Goal: Find specific page/section: Find specific page/section

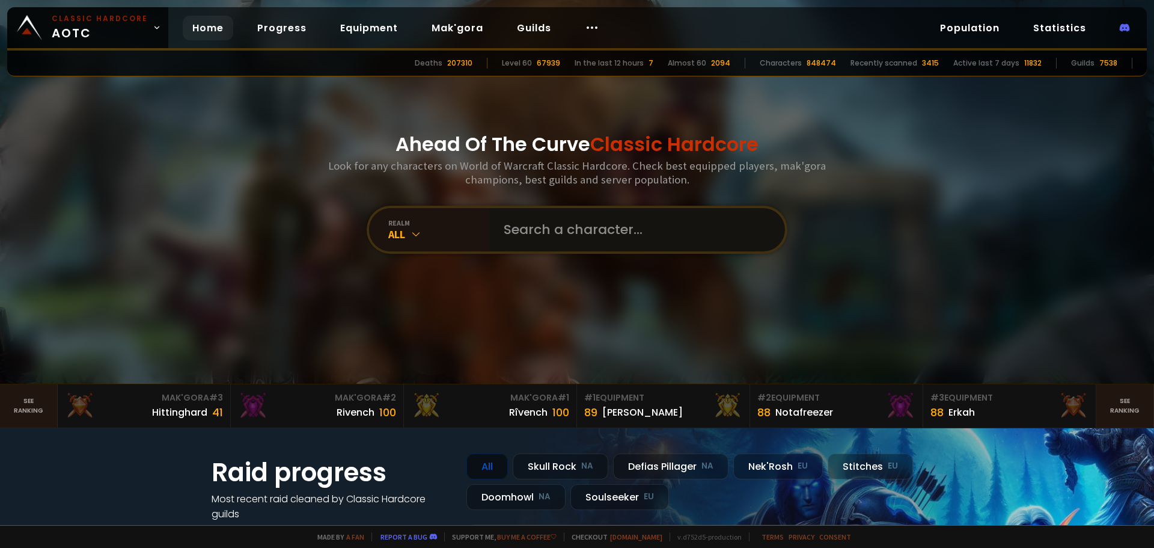
click at [569, 232] on input "text" at bounding box center [634, 229] width 274 height 43
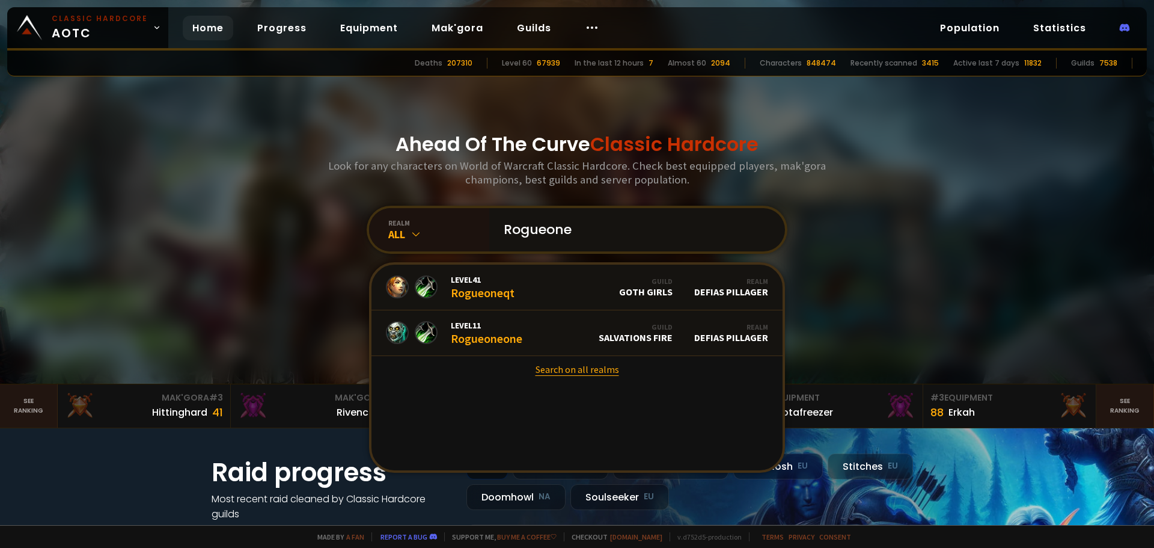
type input "Rogueone"
click at [549, 370] on link "Search on all realms" at bounding box center [576, 369] width 411 height 26
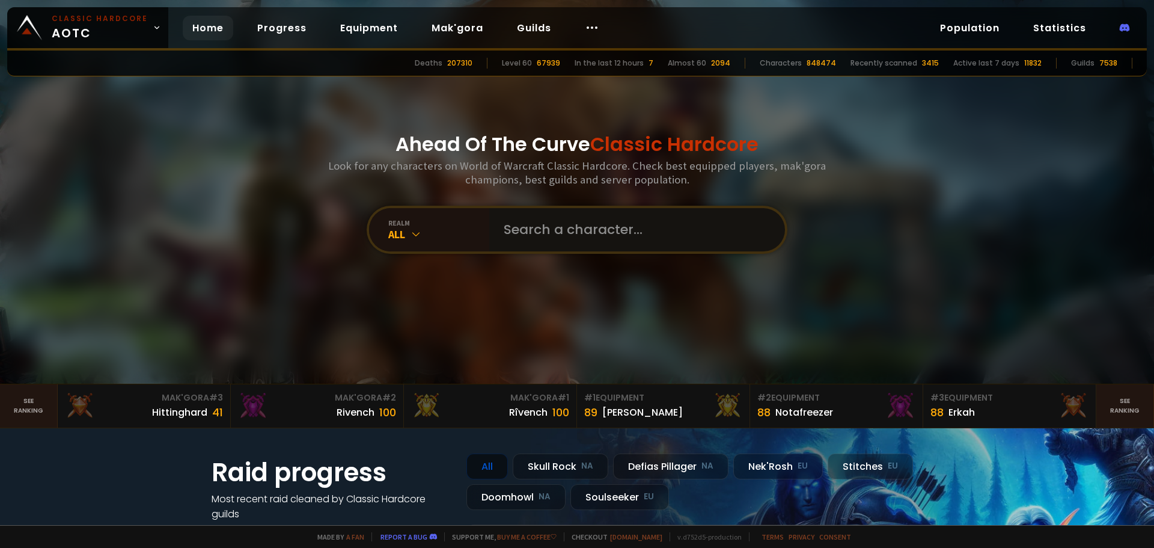
click at [578, 233] on input "text" at bounding box center [634, 229] width 274 height 43
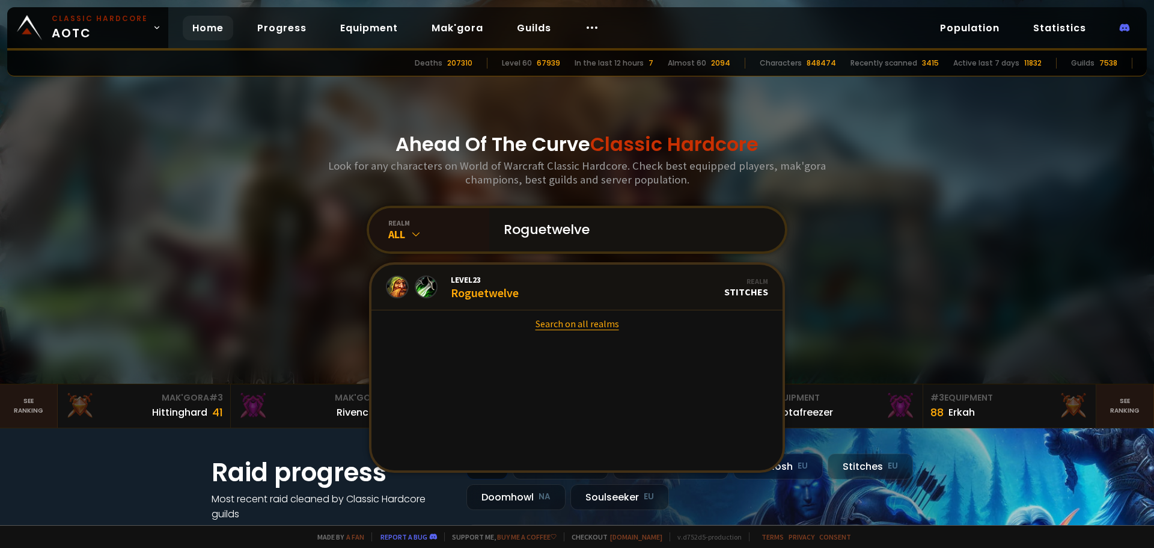
type input "Roguetwelve"
click at [578, 328] on link "Search on all realms" at bounding box center [576, 323] width 411 height 26
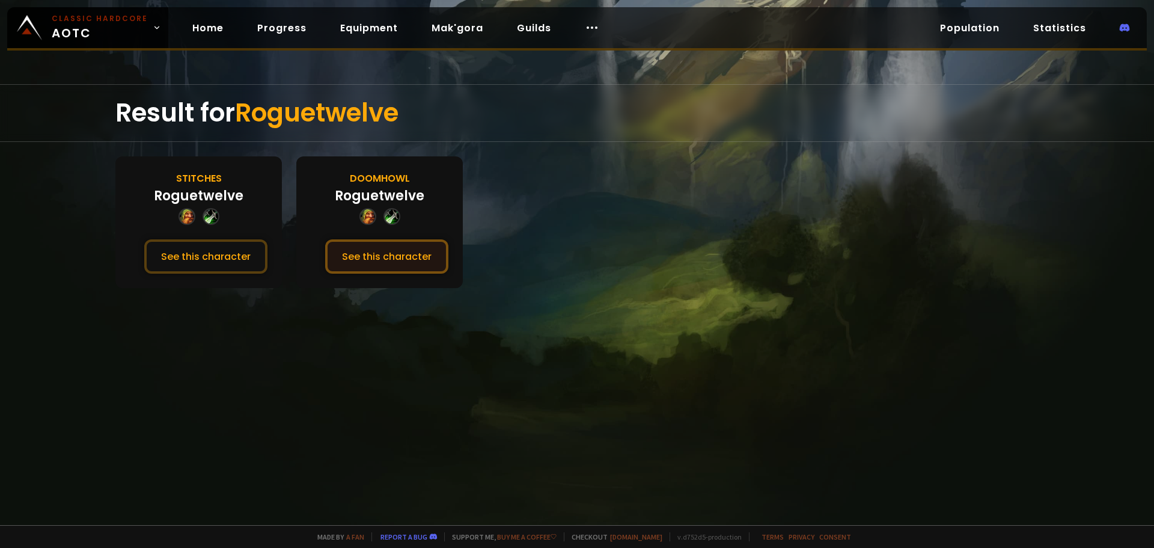
click at [400, 249] on button "See this character" at bounding box center [386, 256] width 123 height 34
click at [183, 254] on button "See this character" at bounding box center [205, 256] width 123 height 34
click at [392, 252] on button "See this character" at bounding box center [386, 256] width 123 height 34
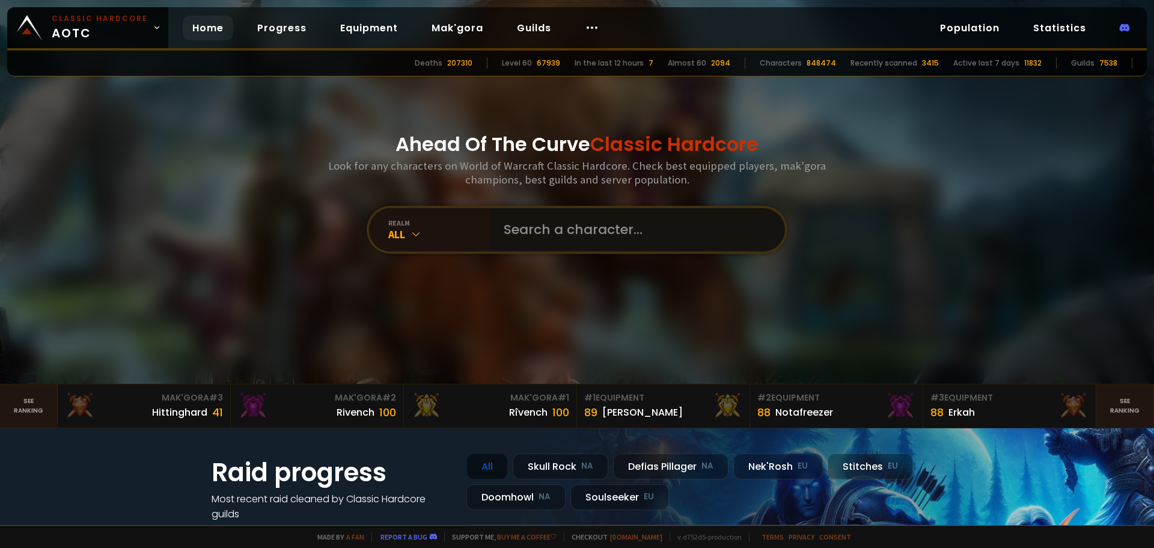
click at [643, 242] on input "text" at bounding box center [634, 229] width 274 height 43
type input "Soulma"
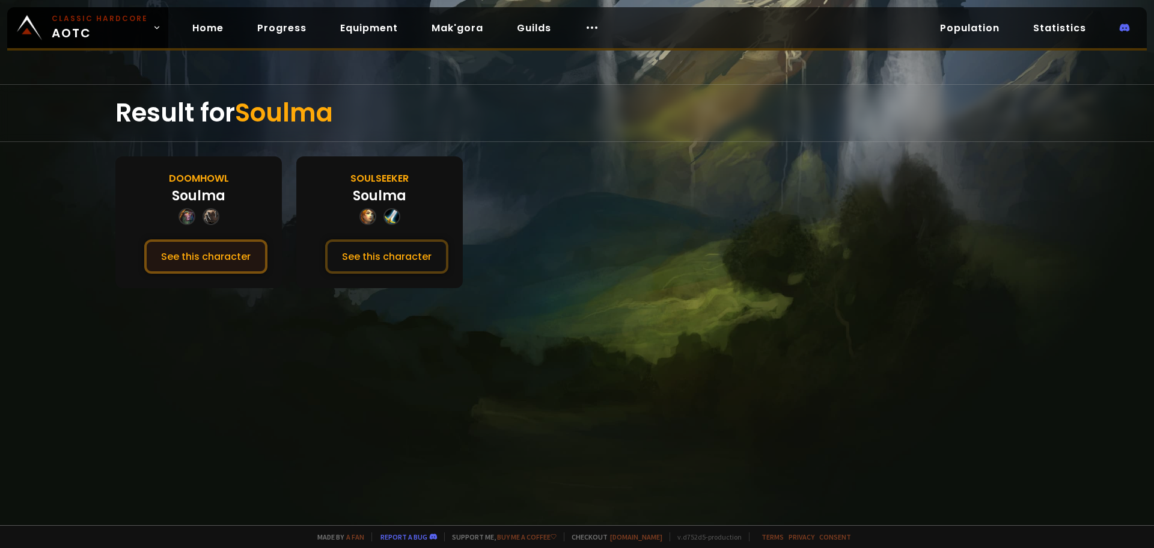
click at [205, 258] on button "See this character" at bounding box center [205, 256] width 123 height 34
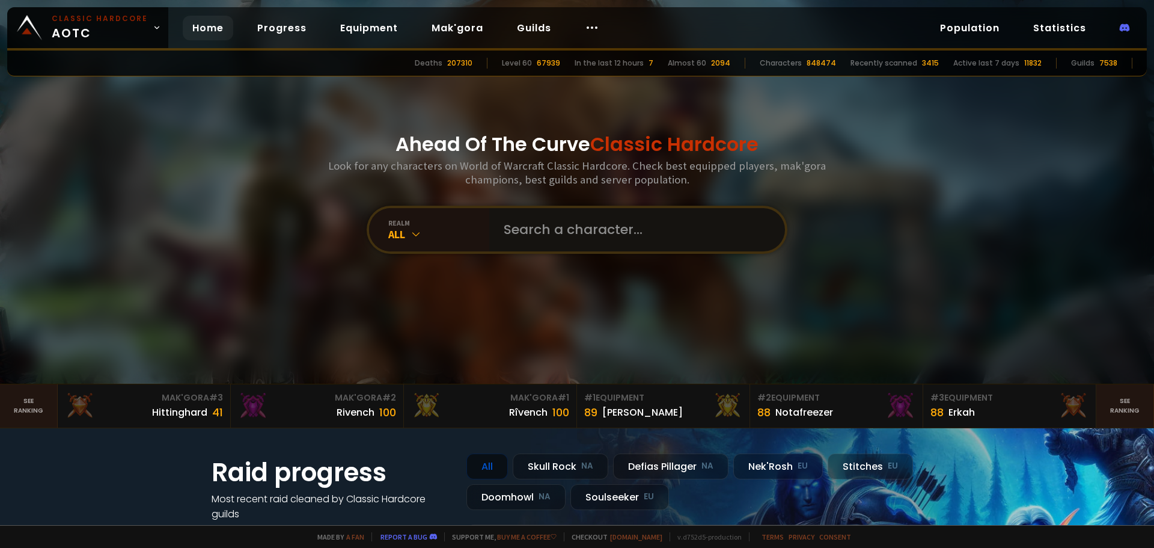
click at [611, 234] on input "text" at bounding box center [634, 229] width 274 height 43
type input "Sevenofwands"
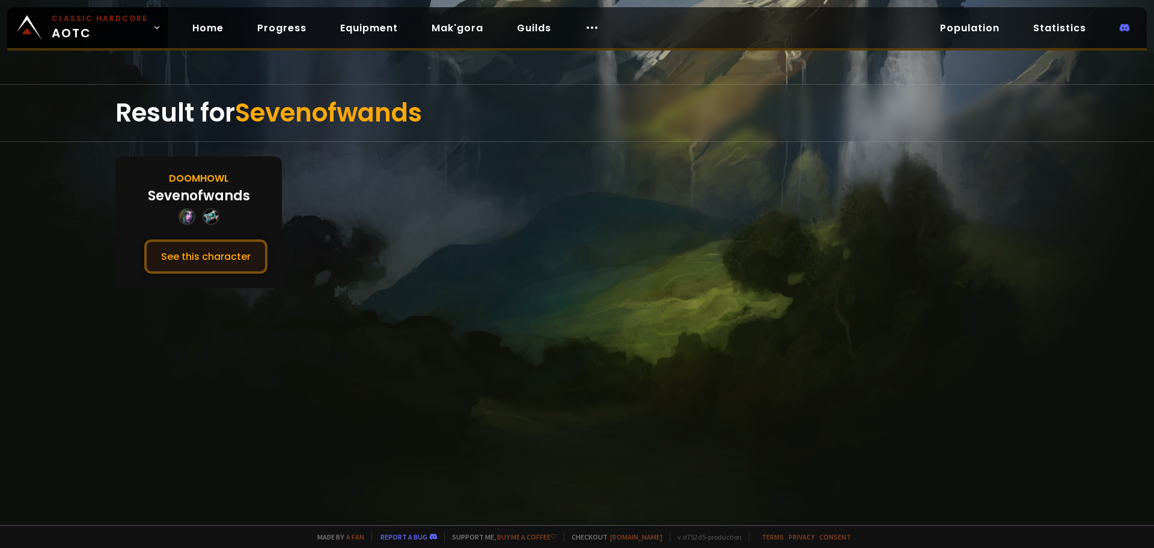
click at [213, 261] on button "See this character" at bounding box center [205, 256] width 123 height 34
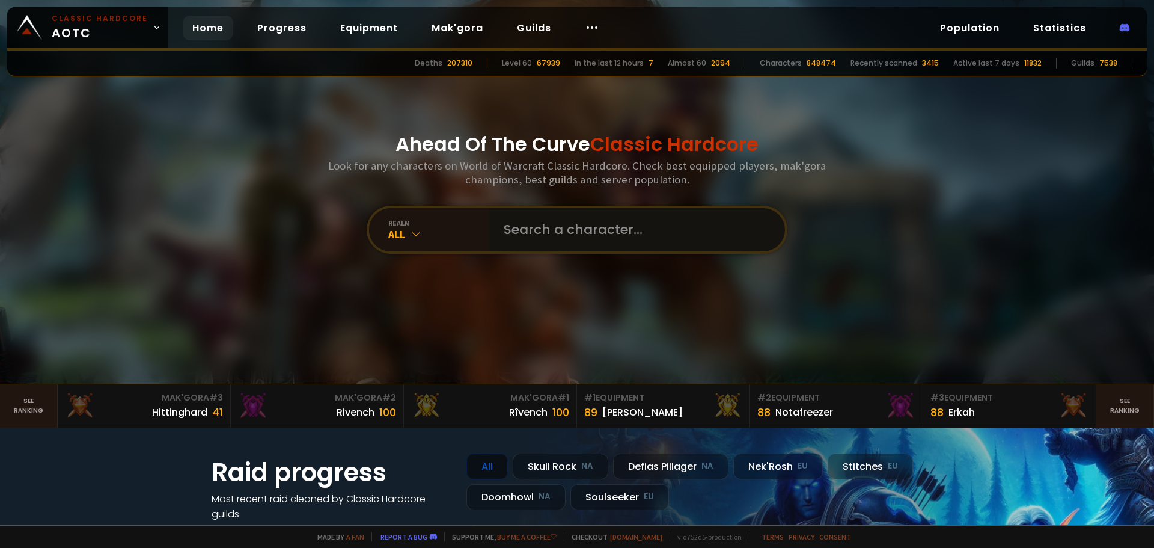
click at [656, 239] on input "text" at bounding box center [634, 229] width 274 height 43
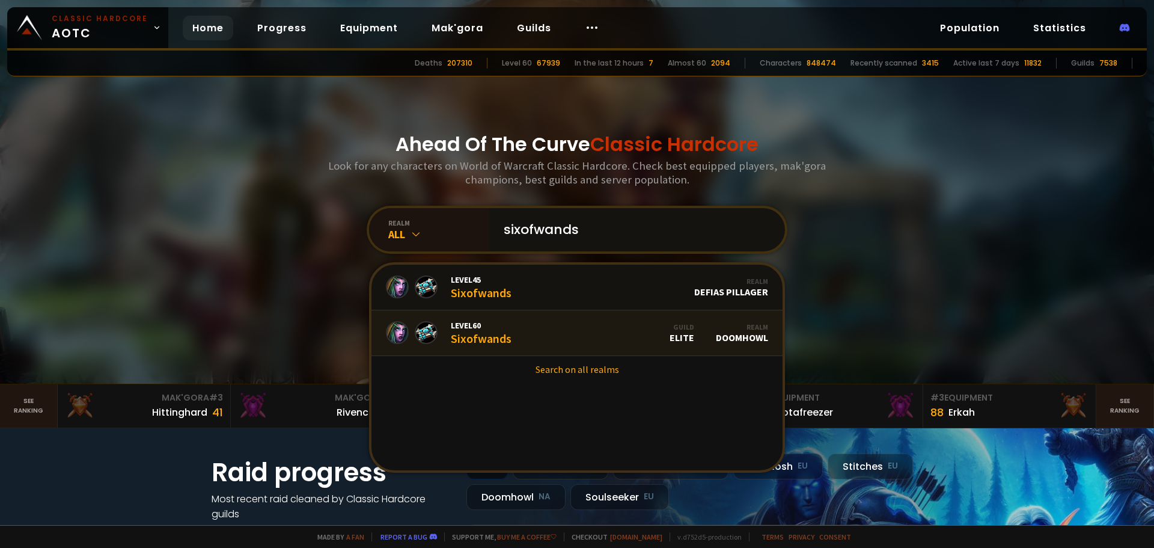
type input "sixofwands"
click at [575, 333] on link "Level 60 Sixofwands Guild Elite Realm Doomhowl" at bounding box center [576, 333] width 411 height 46
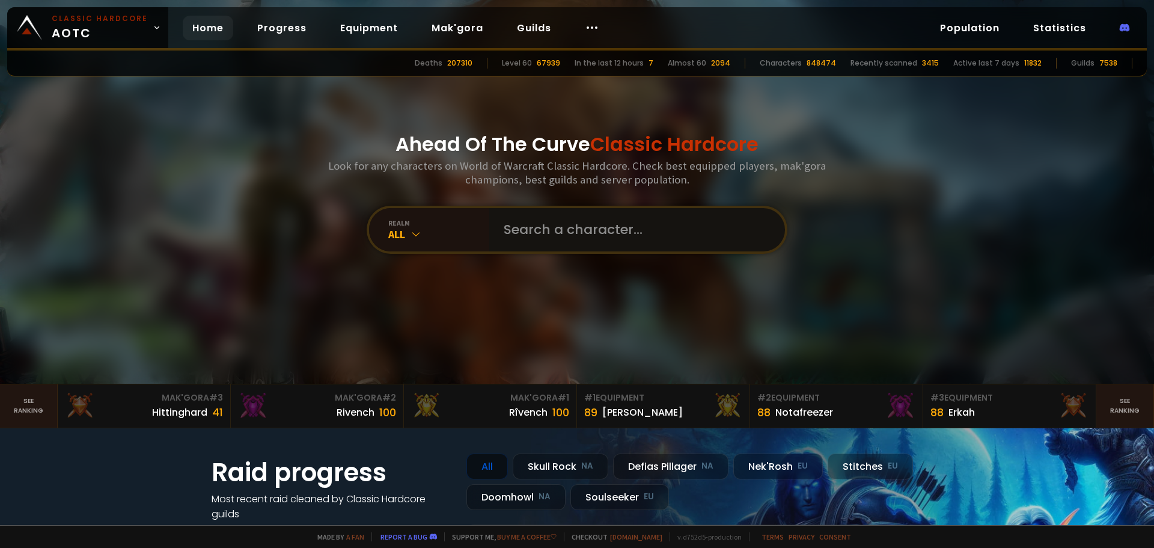
click at [587, 226] on input "text" at bounding box center [634, 229] width 274 height 43
type input "sevenofwands"
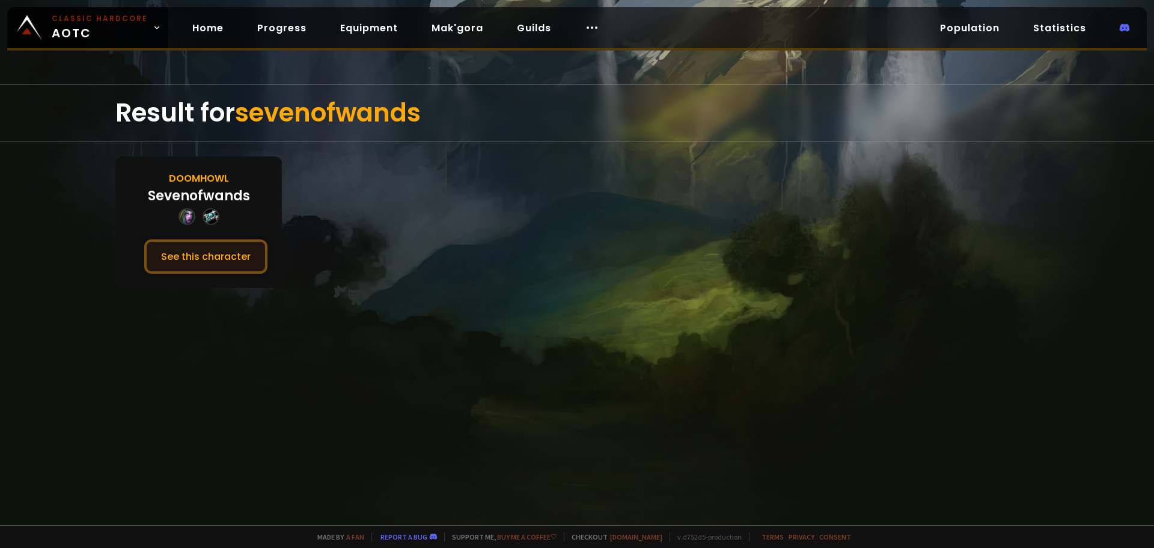
click at [194, 255] on button "See this character" at bounding box center [205, 256] width 123 height 34
